Goal: Information Seeking & Learning: Learn about a topic

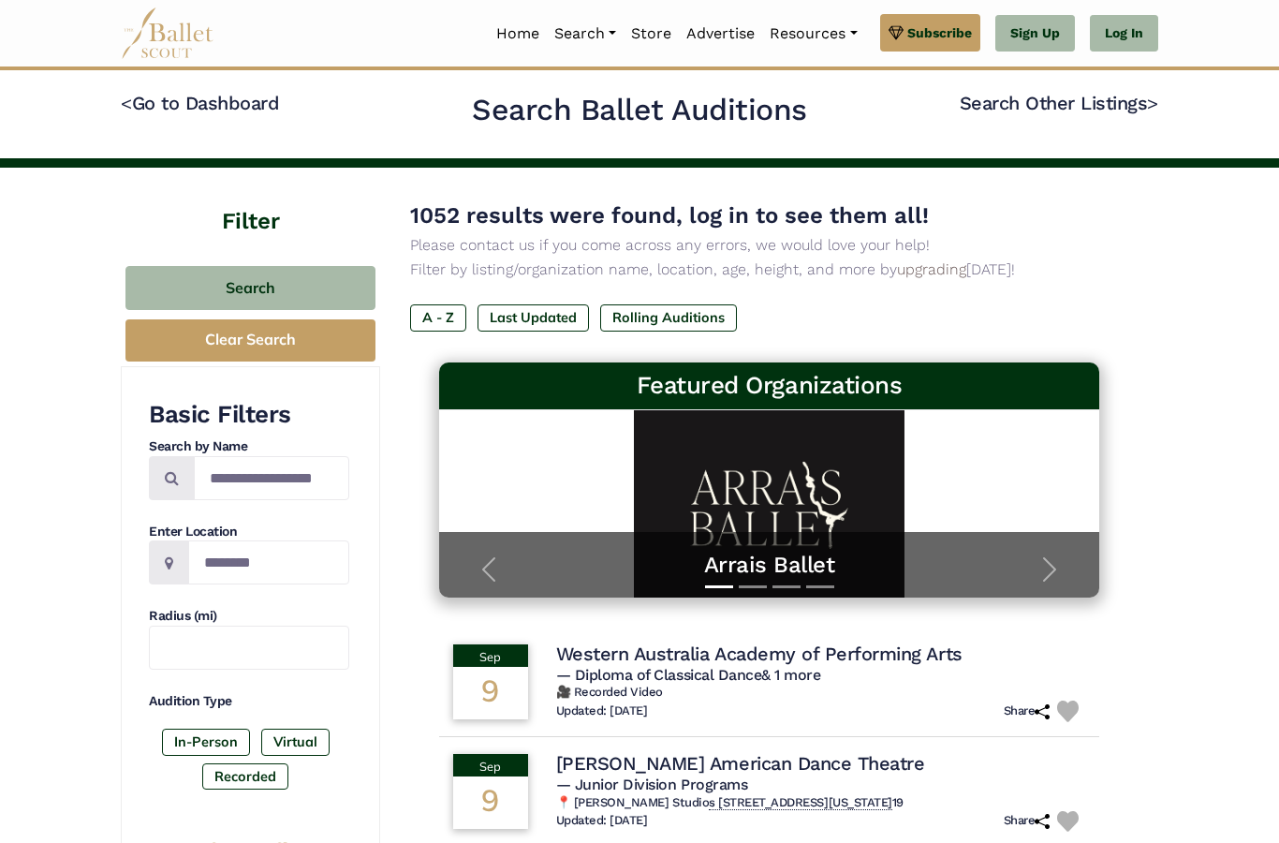
click at [313, 275] on button "Search" at bounding box center [250, 288] width 250 height 44
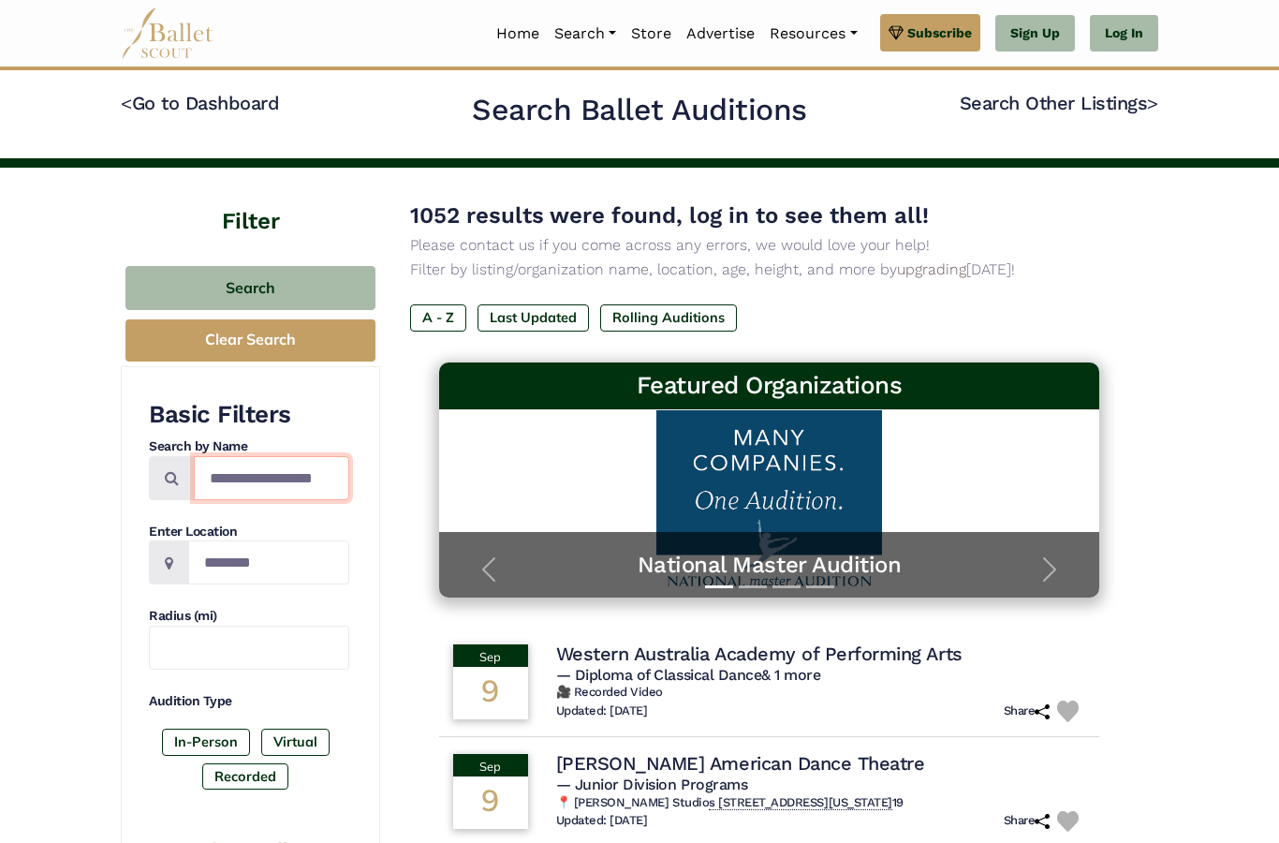
click at [312, 487] on input "Search by names..." at bounding box center [271, 478] width 155 height 44
type input "*"
type input "*****"
click at [322, 286] on button "Search" at bounding box center [250, 288] width 250 height 44
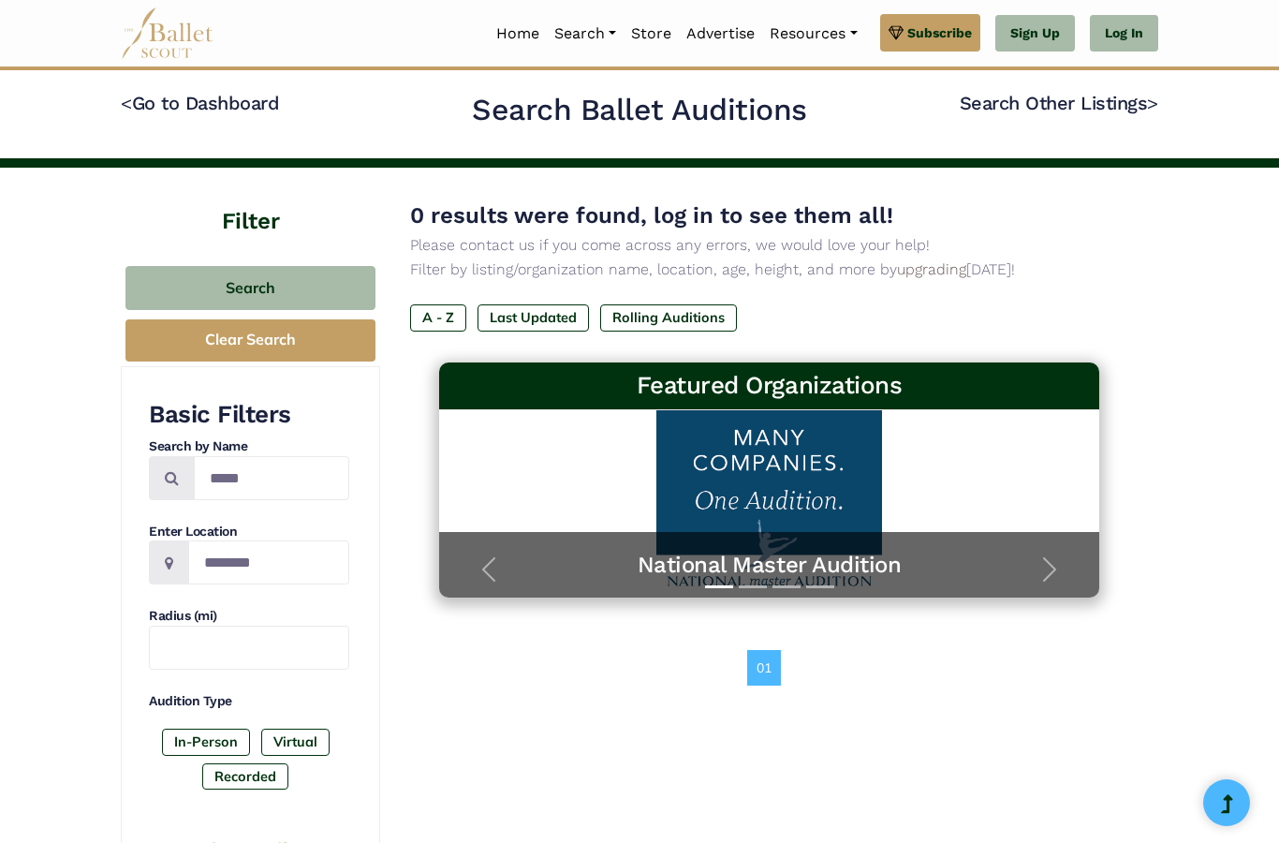
click at [946, 537] on div "National Master Audition" at bounding box center [769, 565] width 661 height 66
